Goal: Information Seeking & Learning: Learn about a topic

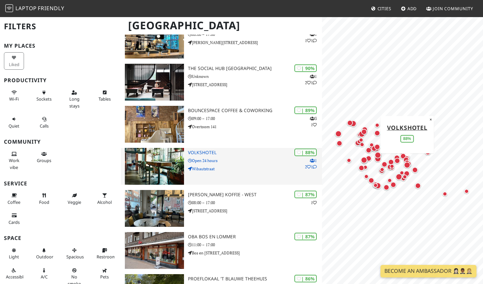
scroll to position [161, 0]
click at [316, 166] on icon at bounding box center [315, 167] width 4 height 4
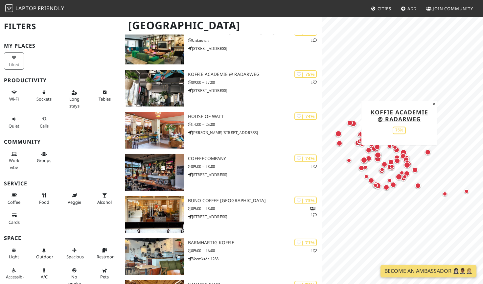
scroll to position [954, 0]
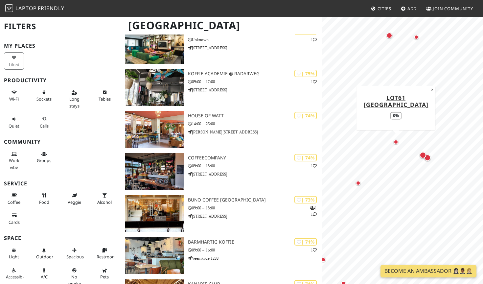
click at [397, 144] on div "Map marker" at bounding box center [396, 142] width 8 height 8
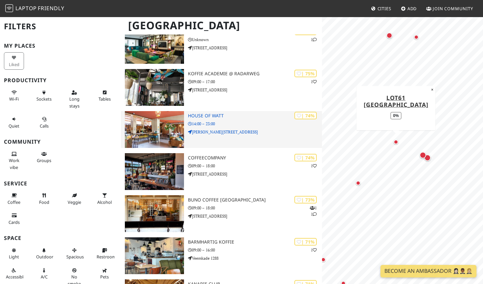
scroll to position [0, 0]
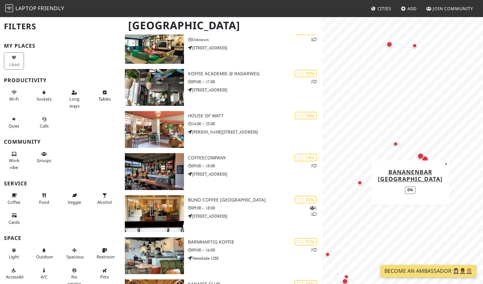
click at [360, 184] on div "Map marker" at bounding box center [359, 182] width 5 height 5
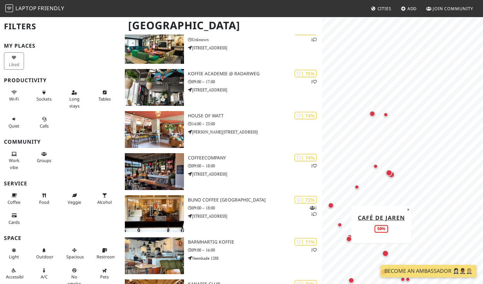
click at [340, 225] on div "Map marker" at bounding box center [339, 224] width 5 height 5
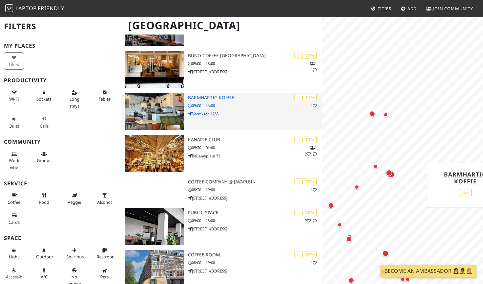
scroll to position [1197, 0]
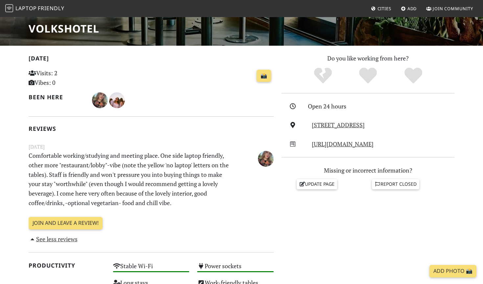
scroll to position [112, 0]
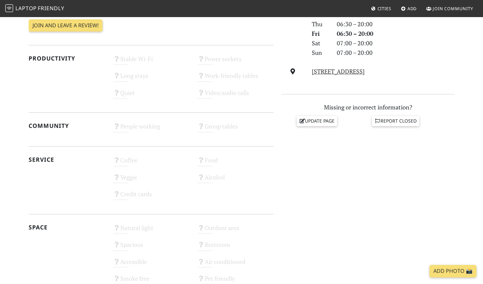
scroll to position [225, 0]
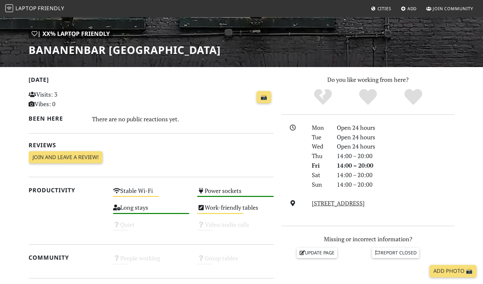
scroll to position [131, 0]
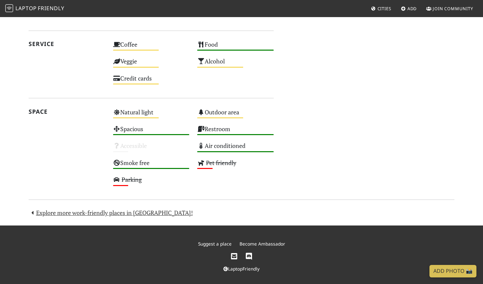
scroll to position [388, 0]
